Goal: Transaction & Acquisition: Download file/media

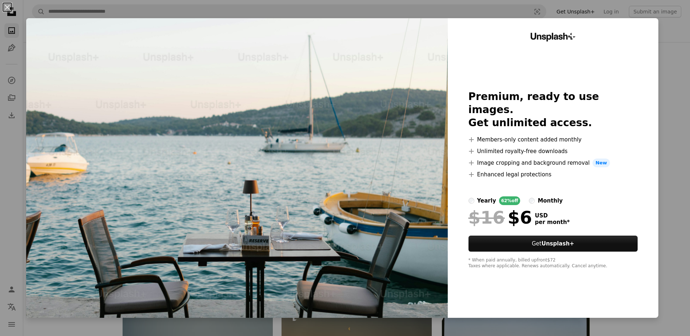
scroll to position [691, 0]
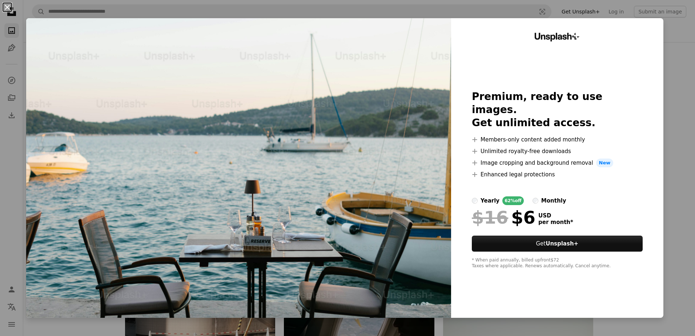
click at [7, 8] on button "An X shape" at bounding box center [7, 7] width 9 height 9
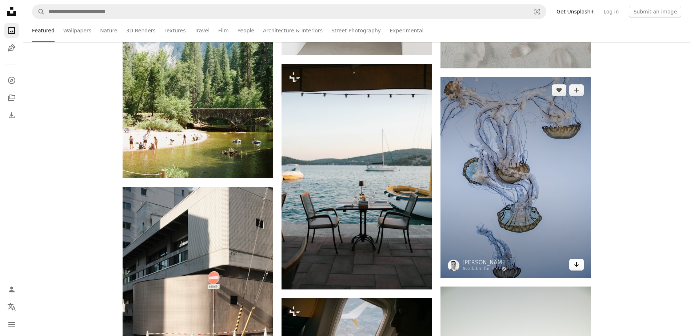
click at [578, 268] on icon "Arrow pointing down" at bounding box center [577, 264] width 6 height 9
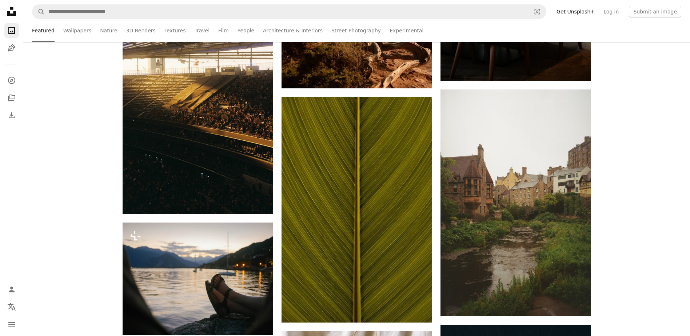
scroll to position [1382, 0]
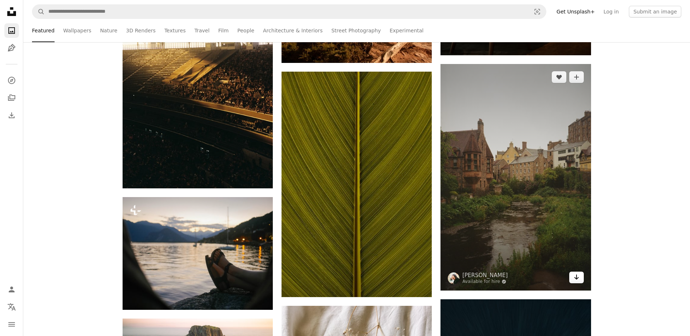
click at [580, 279] on link "Arrow pointing down" at bounding box center [576, 278] width 15 height 12
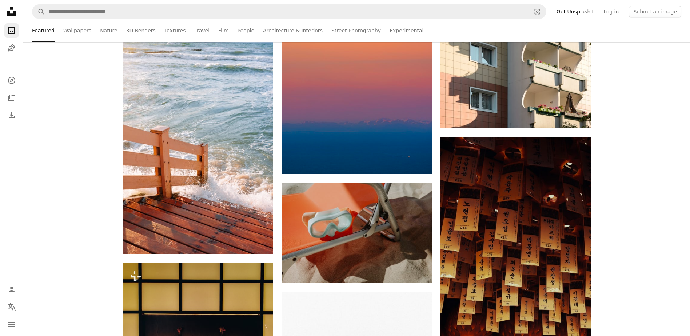
scroll to position [2546, 0]
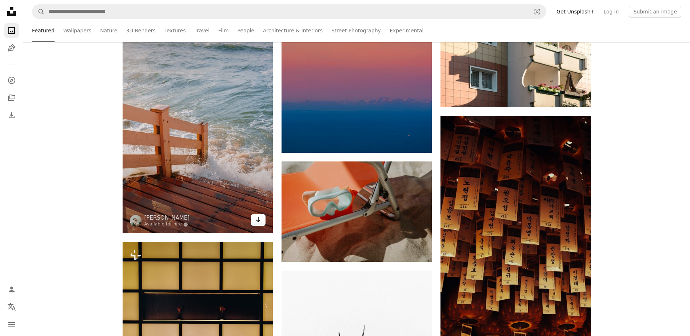
click at [257, 223] on icon "Arrow pointing down" at bounding box center [258, 219] width 6 height 9
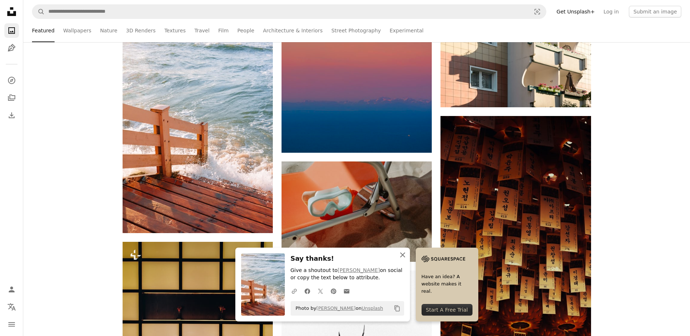
click at [401, 255] on icon "An X shape" at bounding box center [402, 255] width 9 height 9
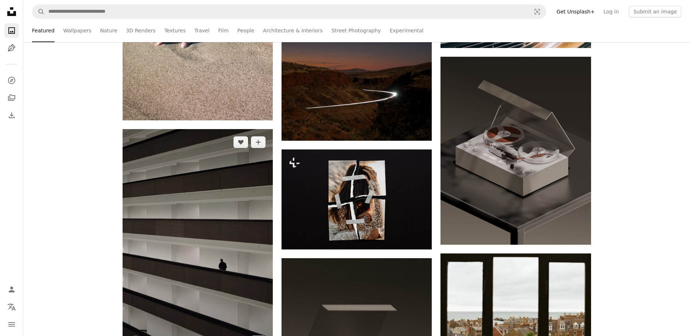
scroll to position [3455, 0]
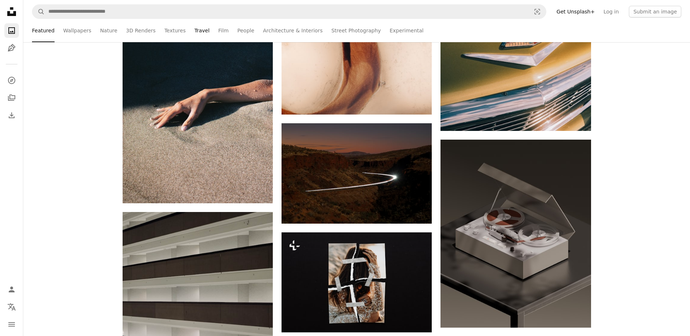
click at [194, 31] on link "Travel" at bounding box center [201, 30] width 15 height 23
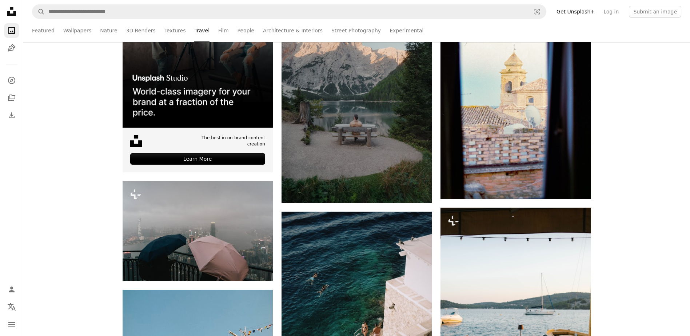
scroll to position [218, 0]
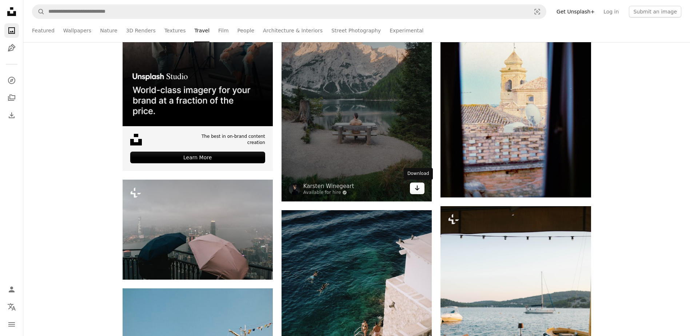
click at [421, 187] on link "Arrow pointing down" at bounding box center [417, 189] width 15 height 12
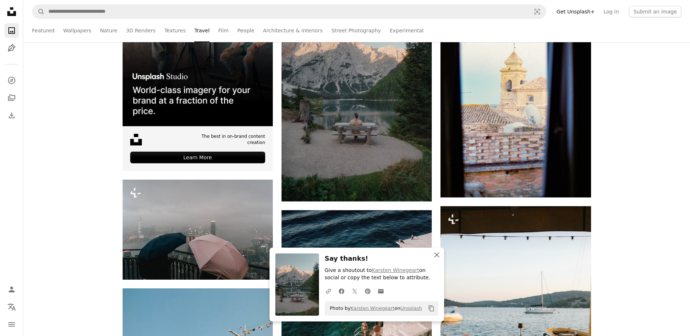
click at [435, 258] on icon "An X shape" at bounding box center [436, 255] width 9 height 9
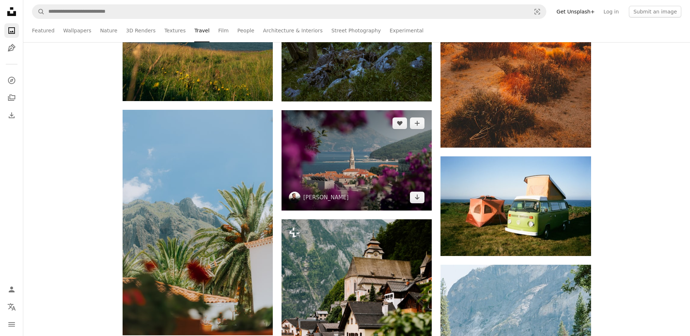
scroll to position [1237, 0]
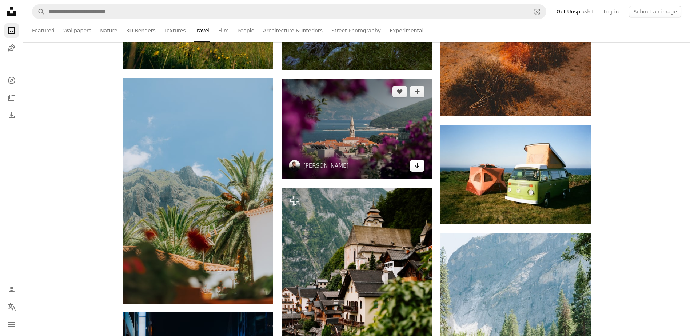
click at [414, 167] on link "Arrow pointing down" at bounding box center [417, 166] width 15 height 12
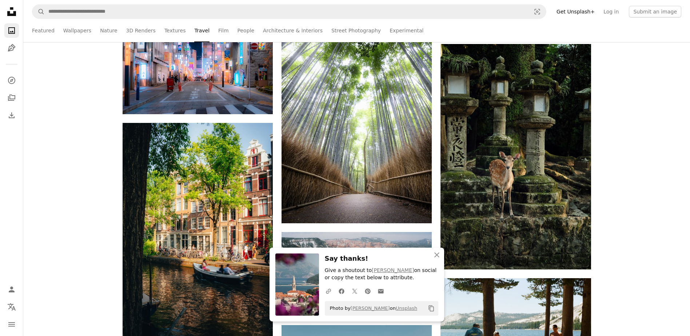
scroll to position [1673, 0]
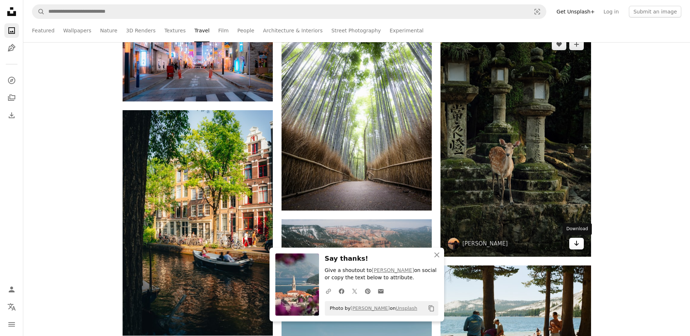
click at [574, 243] on icon "Arrow pointing down" at bounding box center [577, 243] width 6 height 9
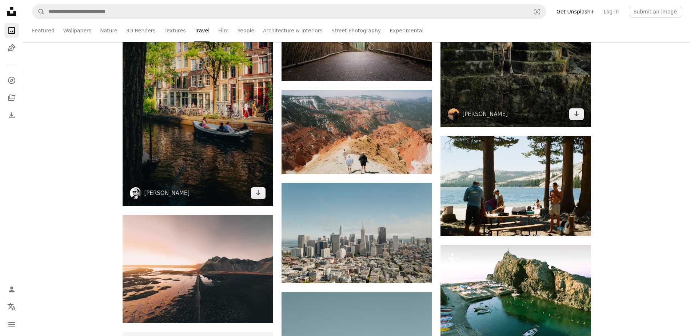
scroll to position [1818, 0]
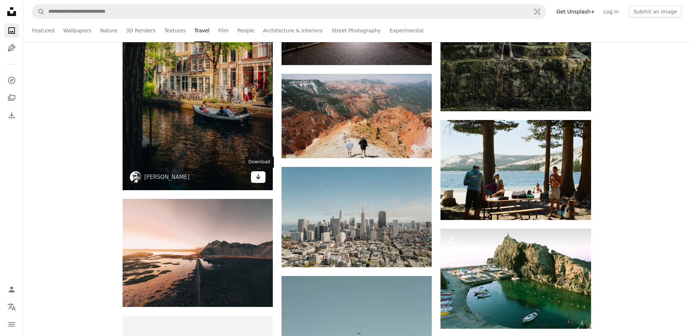
click at [257, 178] on icon "Download" at bounding box center [258, 176] width 5 height 5
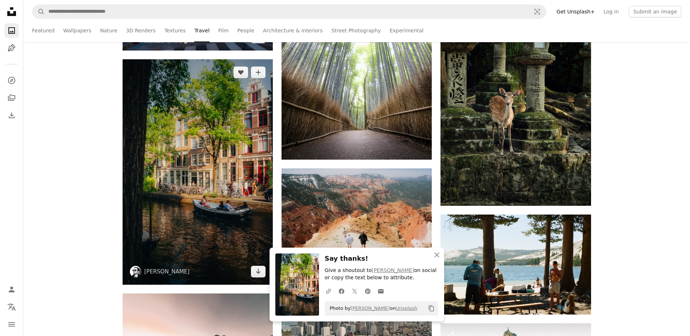
scroll to position [1600, 0]
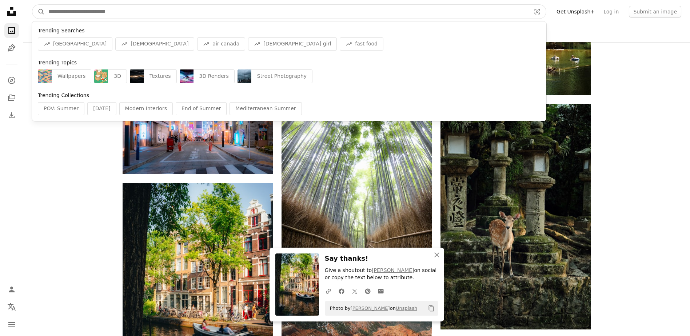
click at [144, 13] on input "Find visuals sitewide" at bounding box center [287, 12] width 484 height 14
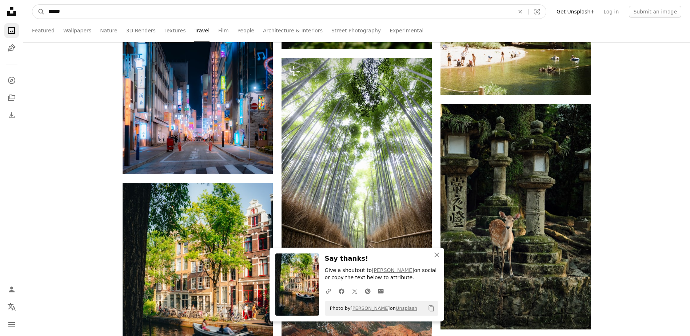
type input "******"
click at [32, 5] on button "A magnifying glass" at bounding box center [38, 12] width 12 height 14
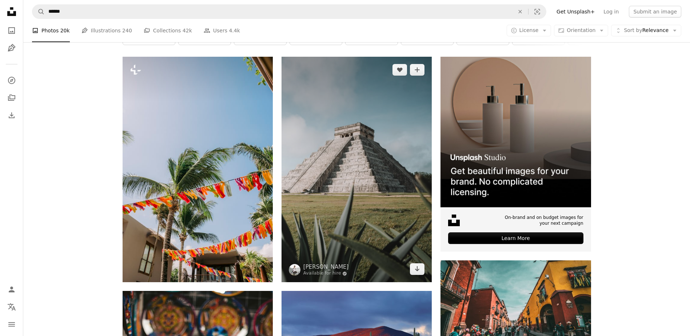
scroll to position [145, 0]
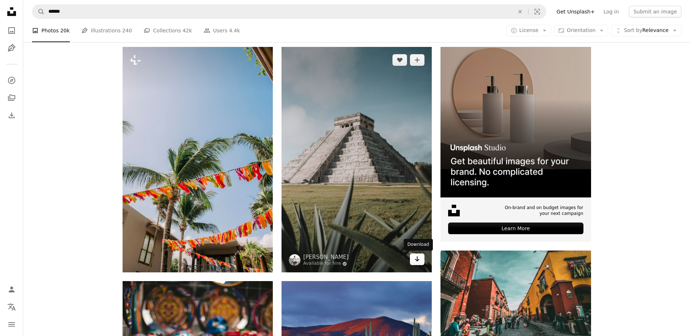
click at [417, 261] on icon "Download" at bounding box center [417, 258] width 5 height 5
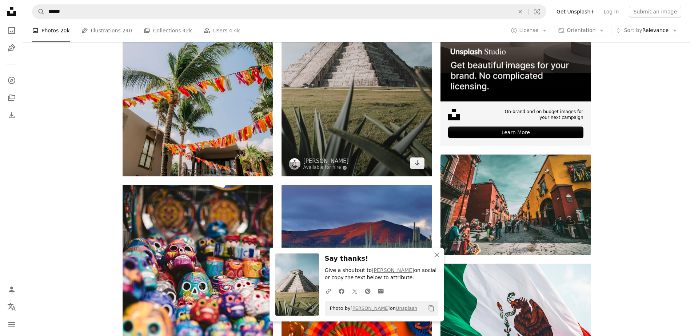
scroll to position [218, 0]
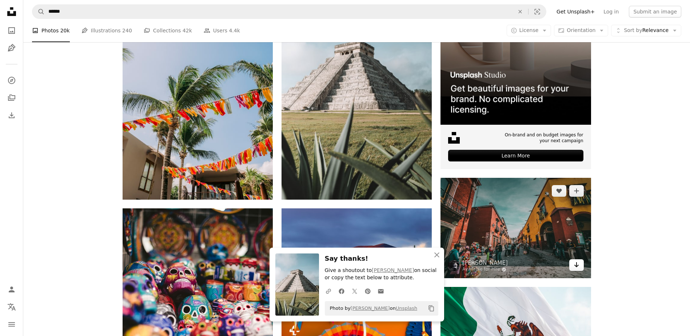
click at [579, 264] on icon "Arrow pointing down" at bounding box center [577, 264] width 6 height 9
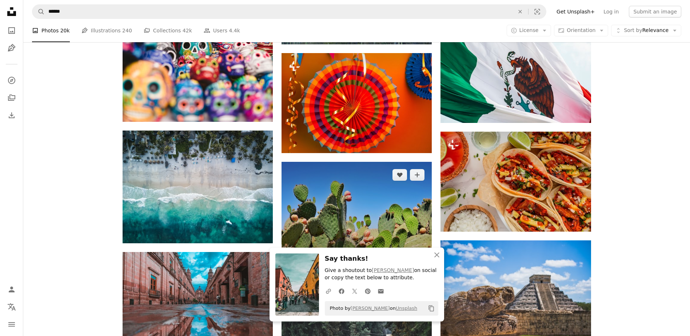
scroll to position [546, 0]
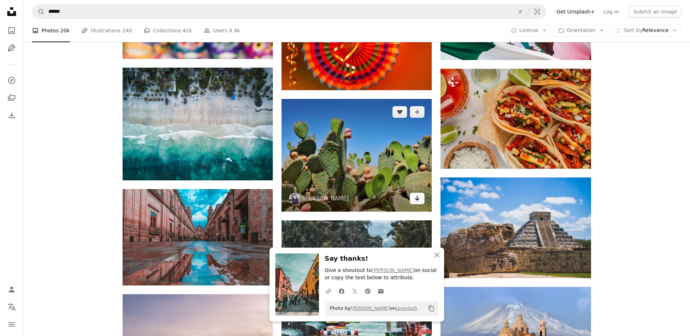
click at [418, 198] on icon "Download" at bounding box center [417, 198] width 5 height 5
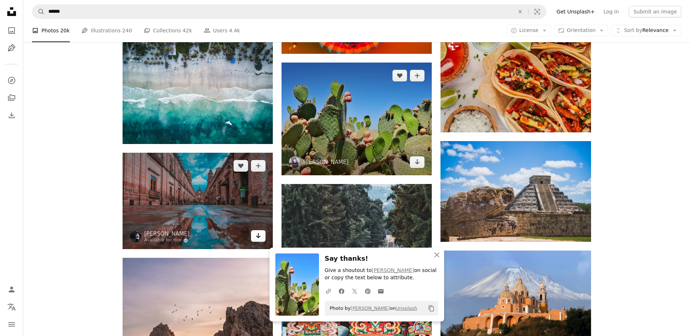
scroll to position [618, 0]
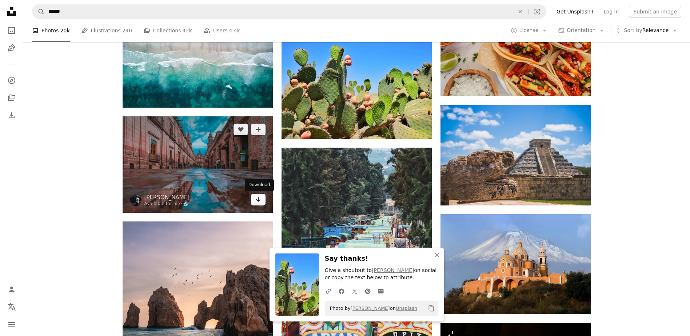
click at [262, 199] on link "Arrow pointing down" at bounding box center [258, 200] width 15 height 12
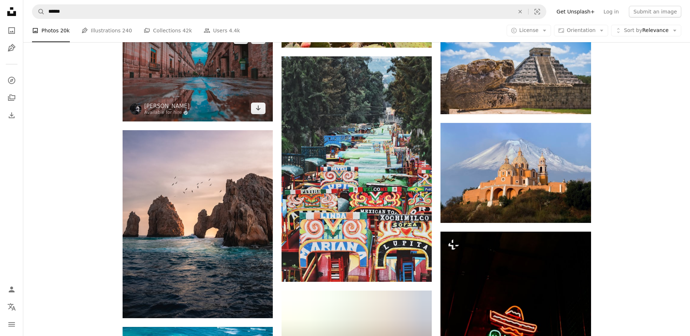
scroll to position [764, 0]
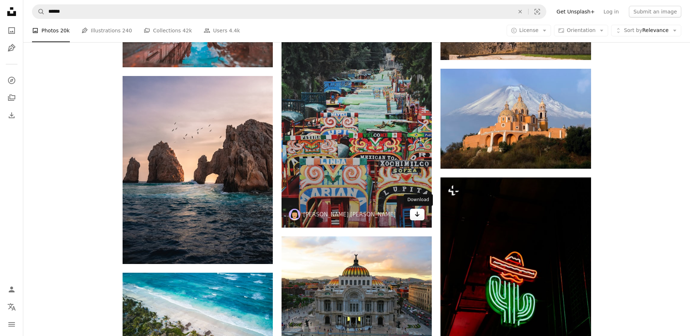
click at [419, 217] on icon "Arrow pointing down" at bounding box center [417, 214] width 6 height 9
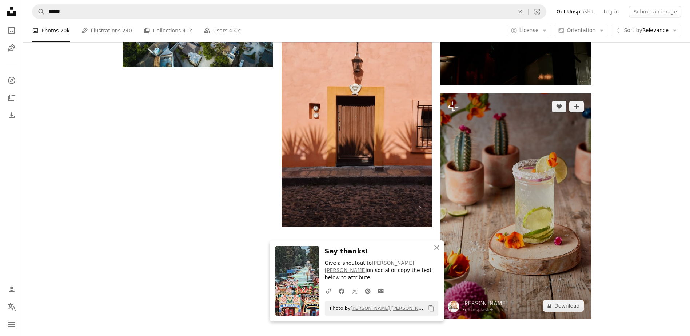
scroll to position [1091, 0]
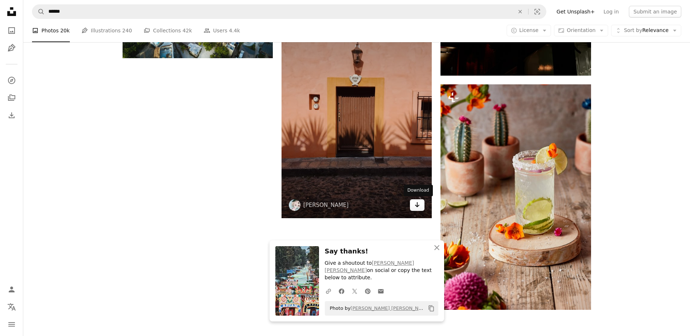
click at [417, 208] on icon "Arrow pointing down" at bounding box center [417, 204] width 6 height 9
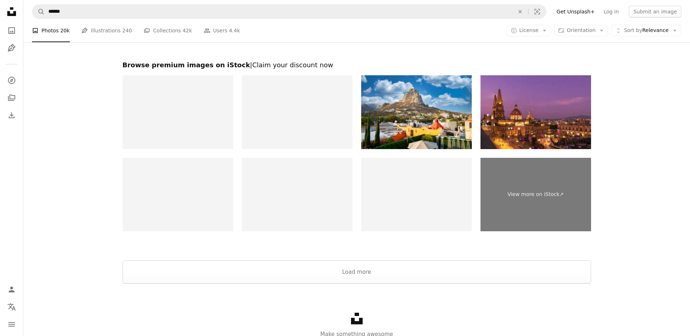
scroll to position [1382, 0]
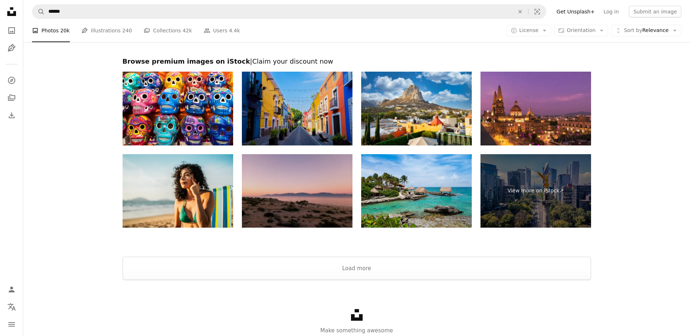
click at [304, 101] on img at bounding box center [297, 109] width 111 height 74
